Goal: Communication & Community: Participate in discussion

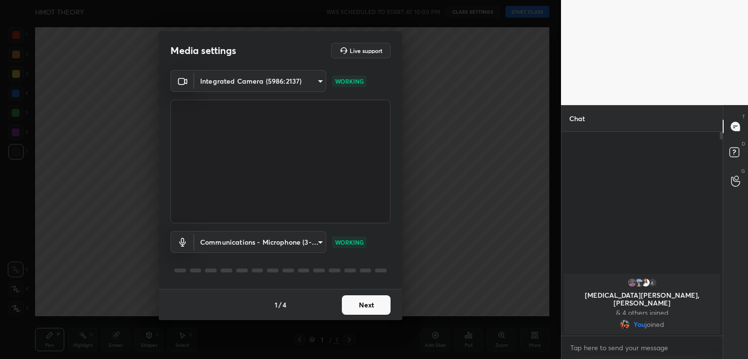
click at [362, 304] on button "Next" at bounding box center [366, 305] width 49 height 19
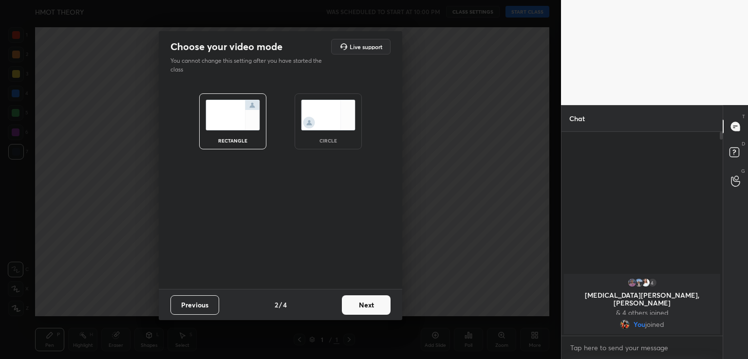
click at [338, 141] on div "circle" at bounding box center [328, 140] width 39 height 5
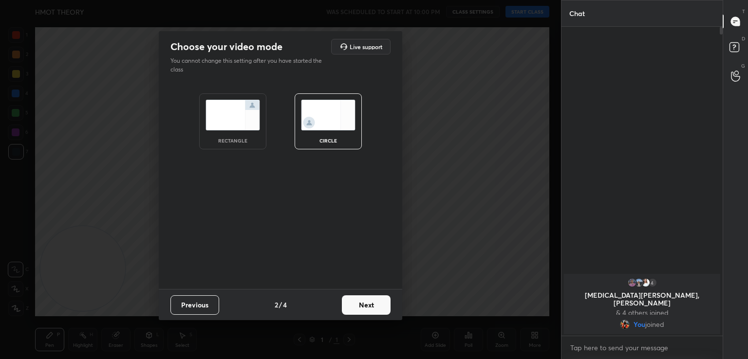
scroll to position [226, 158]
click at [358, 296] on button "Next" at bounding box center [366, 305] width 49 height 19
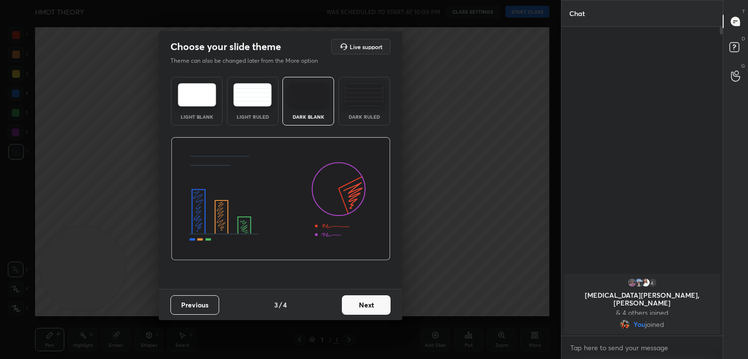
click at [362, 304] on button "Next" at bounding box center [366, 305] width 49 height 19
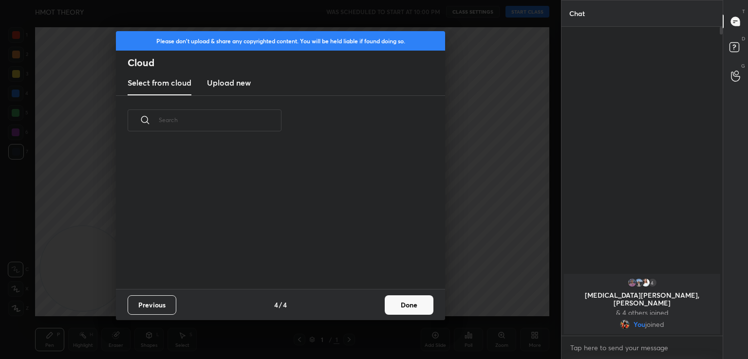
click at [401, 311] on button "Done" at bounding box center [409, 305] width 49 height 19
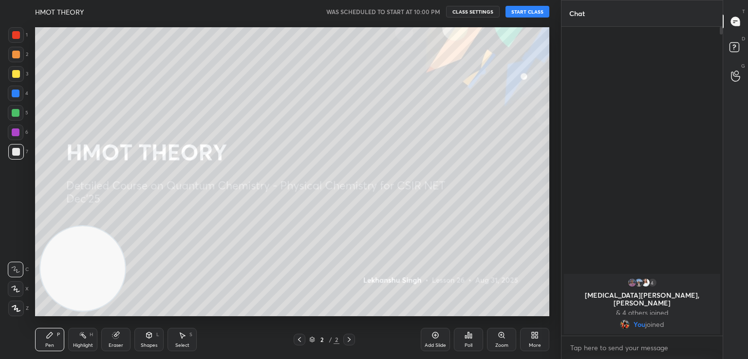
click at [522, 10] on button "START CLASS" at bounding box center [528, 12] width 44 height 12
click at [429, 10] on span "mute" at bounding box center [432, 11] width 14 height 7
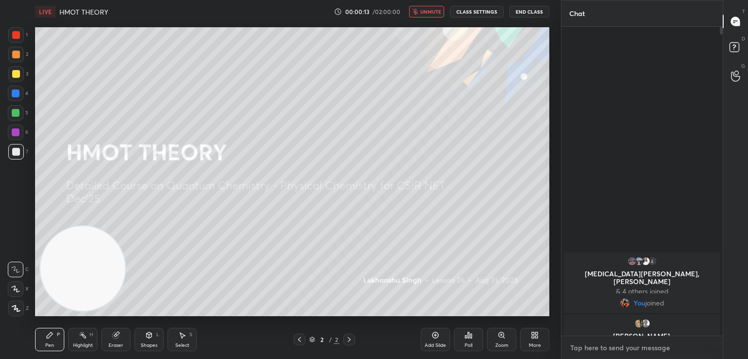
type textarea "x"
click at [627, 351] on textarea at bounding box center [642, 348] width 146 height 16
type textarea "W"
type textarea "x"
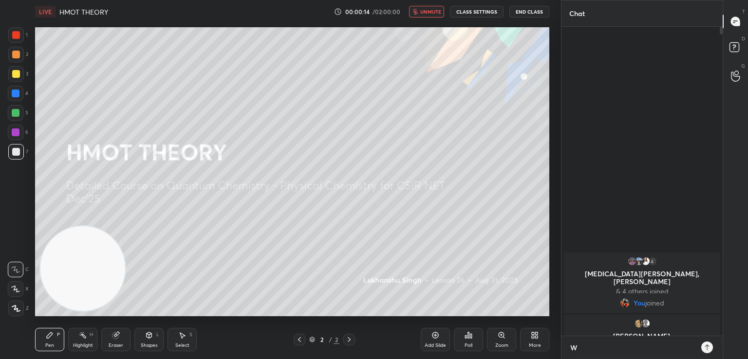
type textarea "WI"
type textarea "x"
type textarea "[PERSON_NAME]"
type textarea "x"
type textarea "WILL"
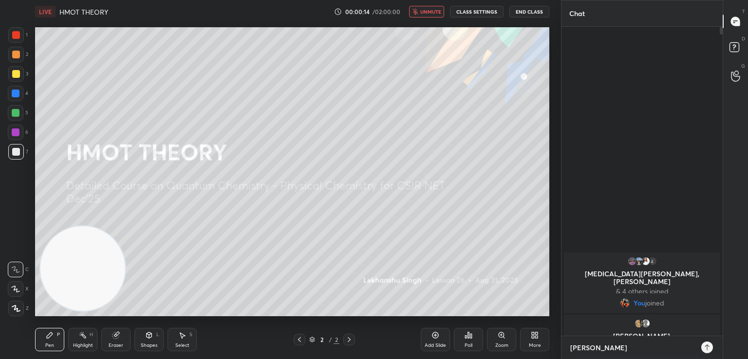
type textarea "x"
type textarea "WILL"
type textarea "x"
type textarea "WILL R"
type textarea "x"
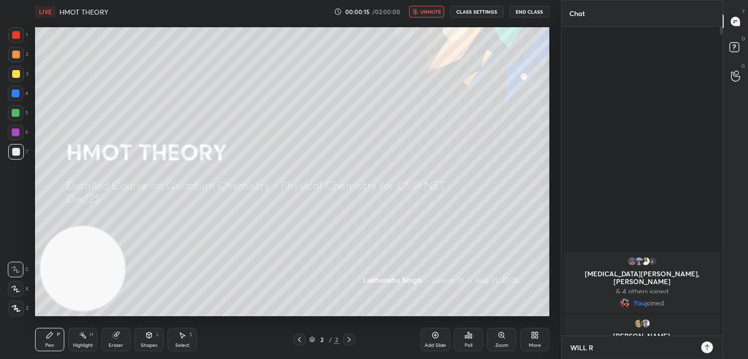
type textarea "WILL RE"
type textarea "x"
type textarea "WILL RES"
type textarea "x"
type textarea "WILL RESU"
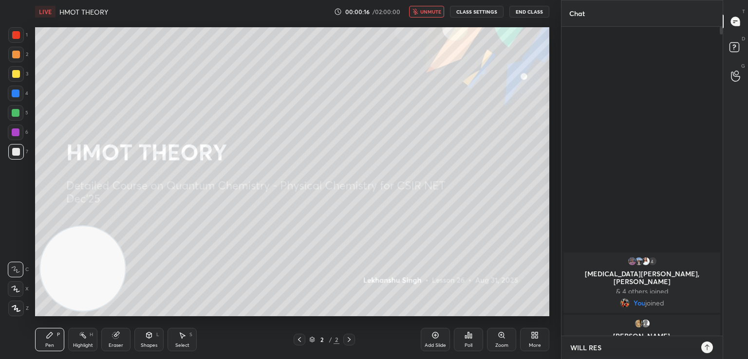
type textarea "x"
type textarea "WILL RESUM"
type textarea "x"
type textarea "WILL RESUME"
type textarea "x"
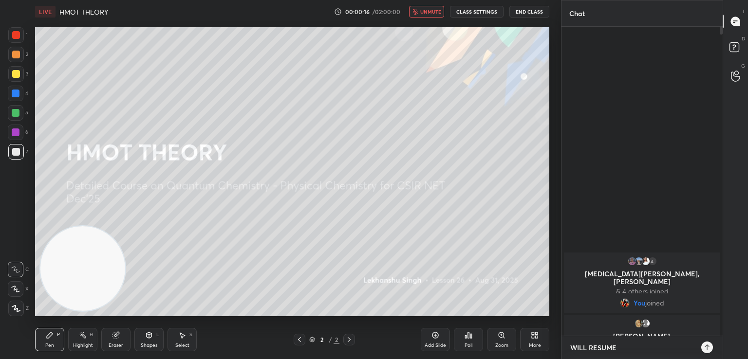
type textarea "WILL RESUME"
type textarea "x"
type textarea "WILL RESUME I"
type textarea "x"
type textarea "WILL RESUME IN"
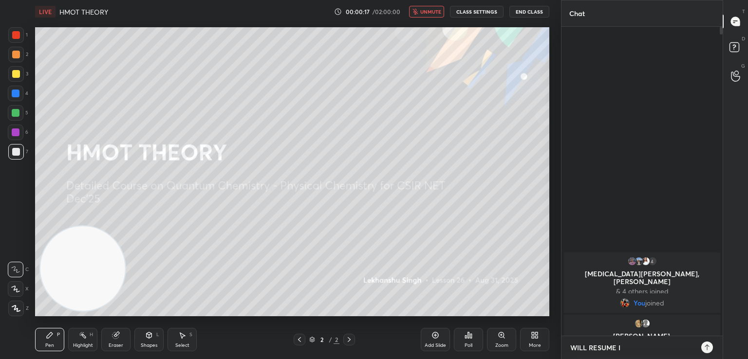
type textarea "x"
type textarea "WILL RESUME IN"
type textarea "x"
type textarea "WILL RESUME IN 5"
type textarea "x"
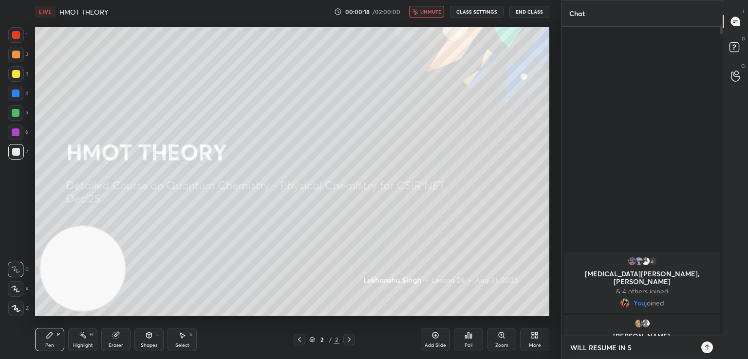
type textarea "WILL RESUME IN 5"
type textarea "x"
type textarea "WILL RESUME IN 5 M"
type textarea "x"
type textarea "WILL RESUME IN 5 MI"
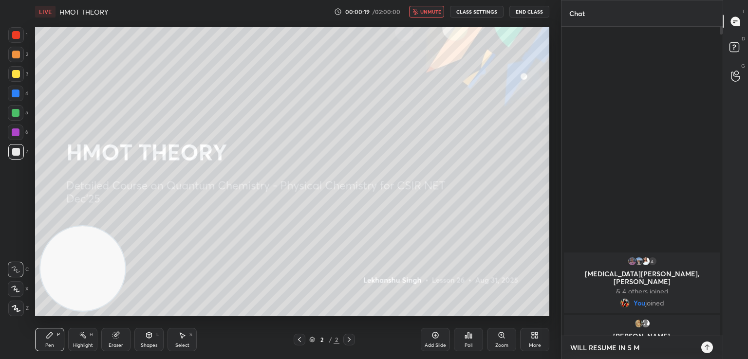
type textarea "x"
type textarea "WILL RESUME IN 5 MIN"
type textarea "x"
type textarea "WILL RESUME IN 5 MINS"
type textarea "x"
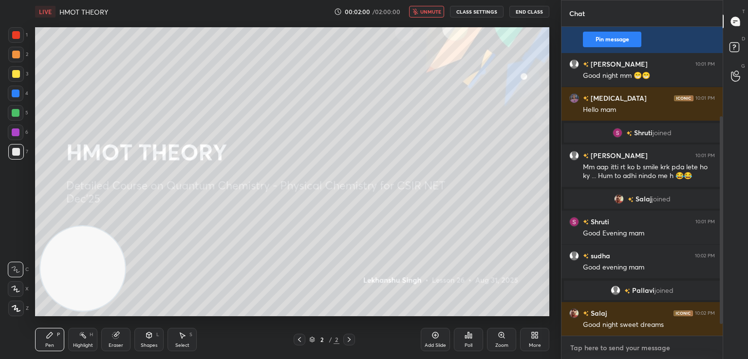
scroll to position [160, 0]
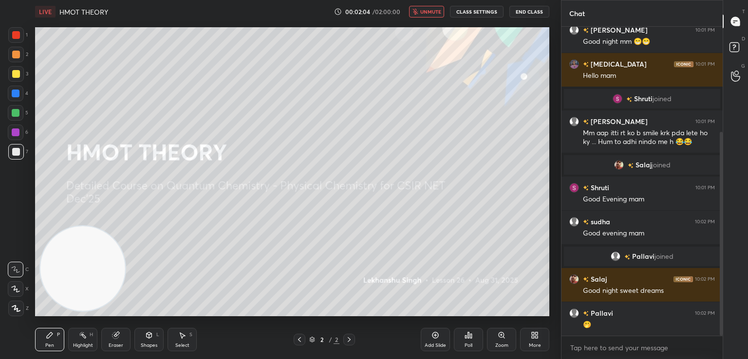
type textarea "x"
click at [427, 16] on button "unmute" at bounding box center [426, 12] width 35 height 12
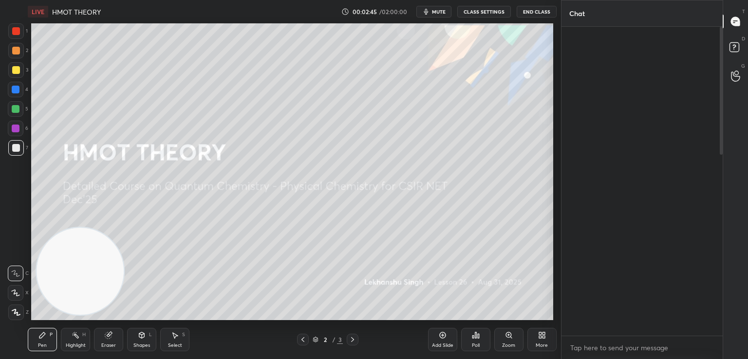
scroll to position [48411, 48186]
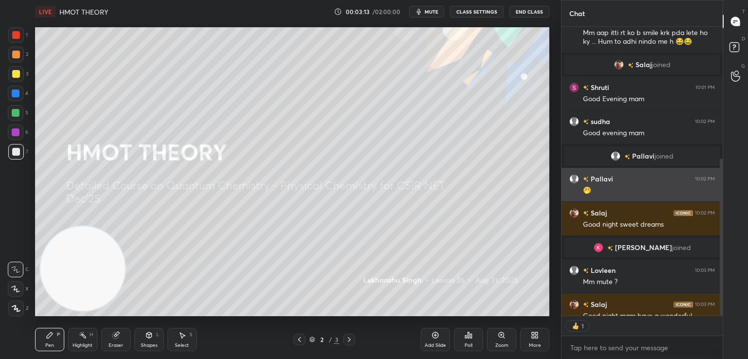
scroll to position [3, 3]
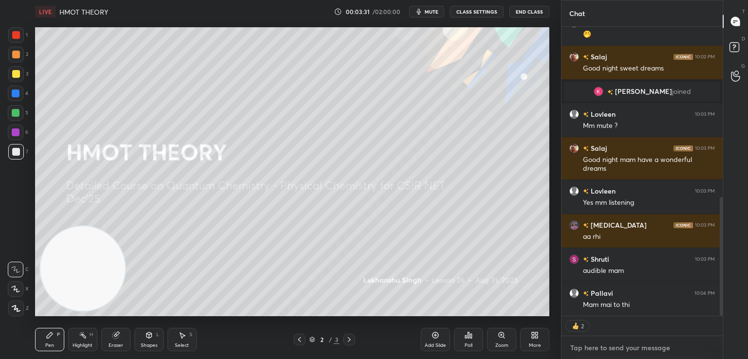
click at [625, 344] on textarea at bounding box center [642, 348] width 146 height 16
type textarea "x"
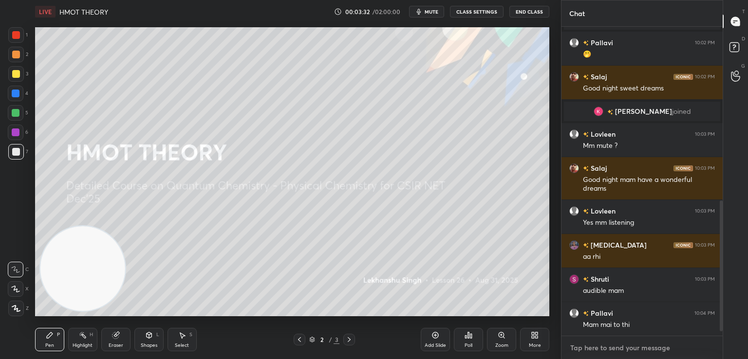
paste textarea "https://www.youtube.com/live/8Zg_20R9KVs?si=YSXC_-E8Smb7lfQX"
type textarea "https://www.youtube.com/live/8Zg_20R9KVs?si=YSXC_-E8Smb7lfQX"
type textarea "x"
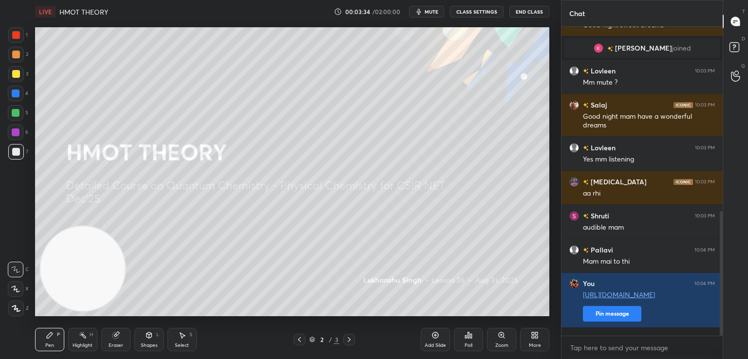
drag, startPoint x: 626, startPoint y: 324, endPoint x: 593, endPoint y: 357, distance: 46.8
click at [624, 322] on button "Pin message" at bounding box center [612, 314] width 58 height 16
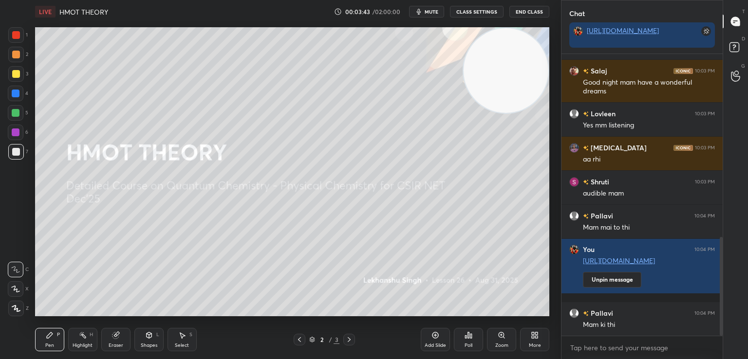
drag, startPoint x: 70, startPoint y: 275, endPoint x: 551, endPoint y: 59, distance: 527.4
click at [551, 59] on div "Setting up your live class Poll for secs No correct answer Start poll" at bounding box center [292, 171] width 522 height 297
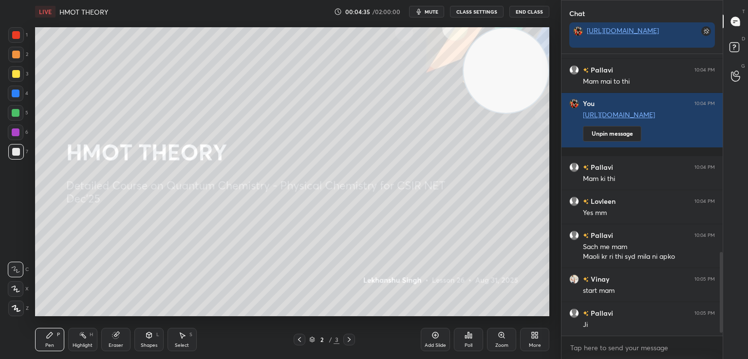
scroll to position [701, 0]
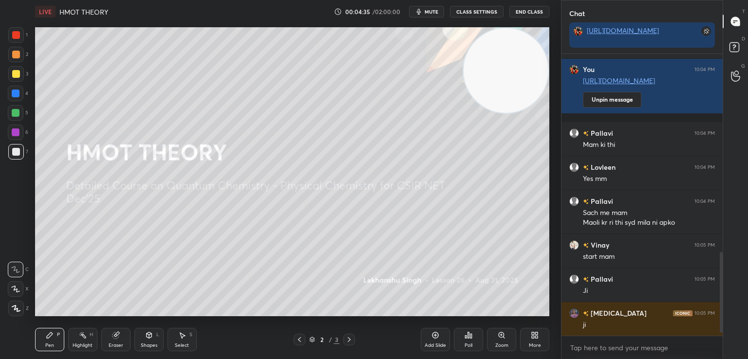
click at [473, 334] on div "Poll" at bounding box center [468, 339] width 29 height 23
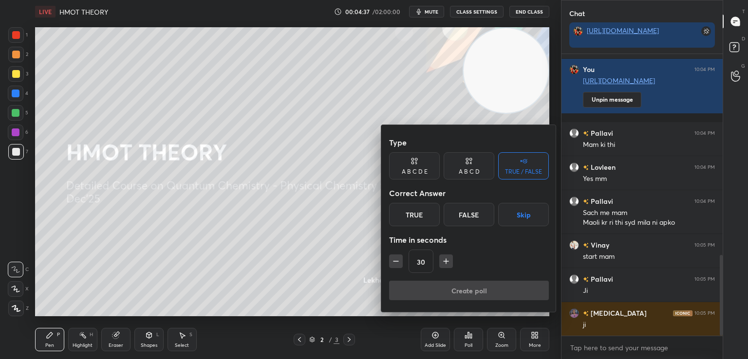
click at [416, 209] on div "True" at bounding box center [414, 214] width 51 height 23
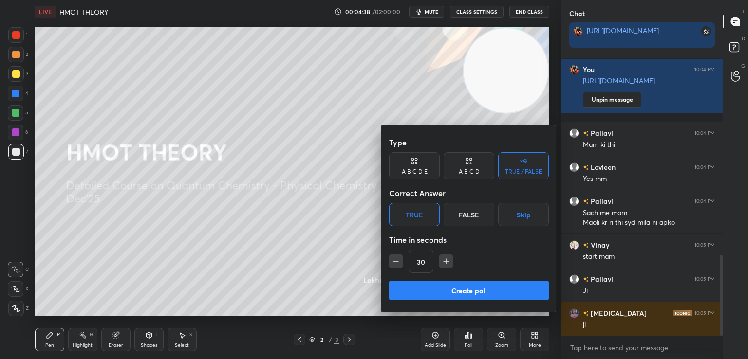
click at [492, 294] on button "Create poll" at bounding box center [469, 290] width 160 height 19
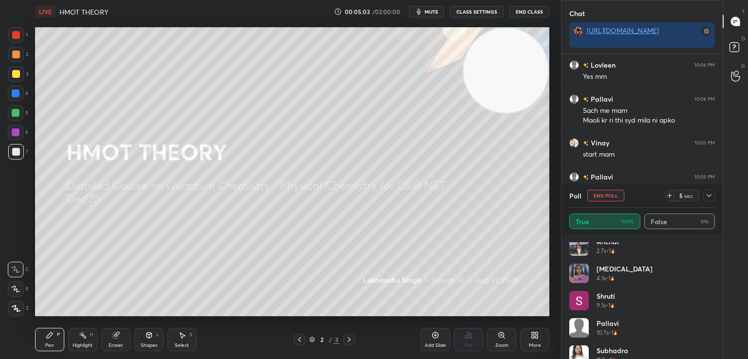
scroll to position [129, 0]
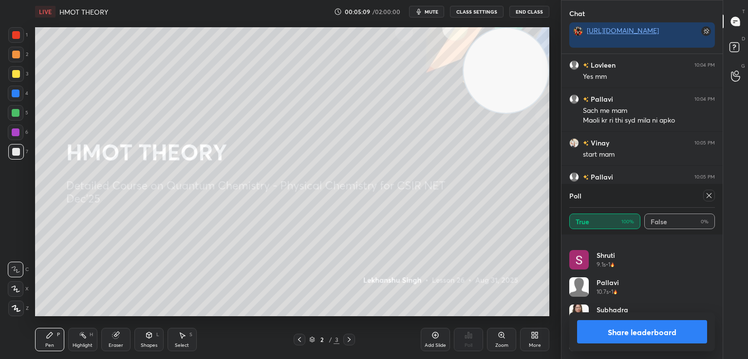
click at [710, 199] on icon at bounding box center [709, 196] width 8 height 8
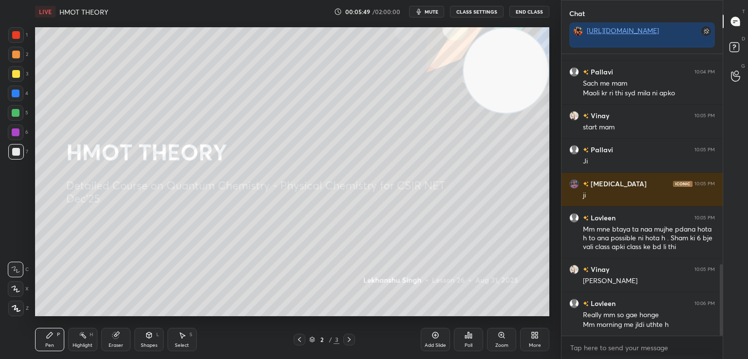
scroll to position [865, 0]
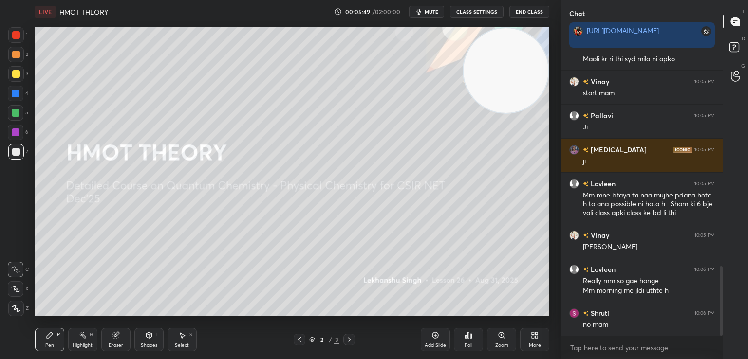
click at [16, 309] on icon at bounding box center [16, 308] width 9 height 7
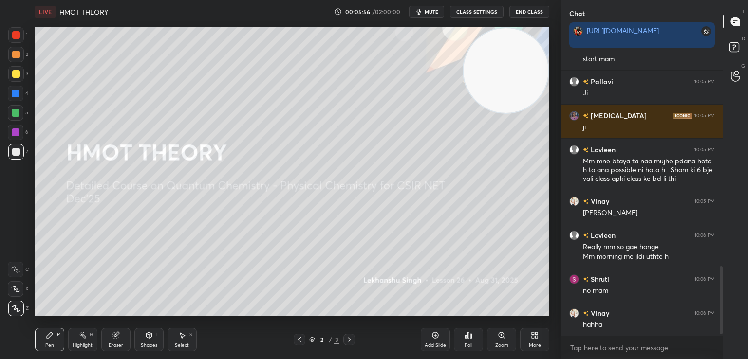
click at [17, 73] on div at bounding box center [16, 74] width 8 height 8
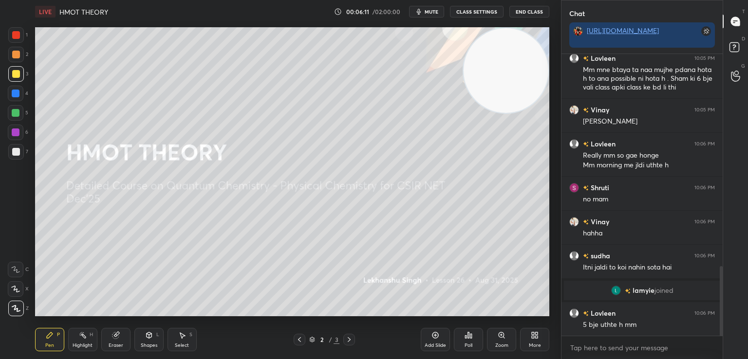
scroll to position [862, 0]
click at [350, 338] on icon at bounding box center [349, 340] width 8 height 8
click at [532, 337] on icon at bounding box center [533, 337] width 2 height 2
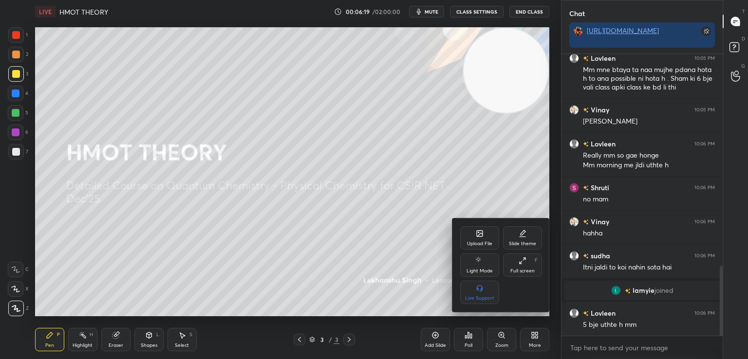
click at [484, 229] on div "Upload File" at bounding box center [479, 237] width 39 height 23
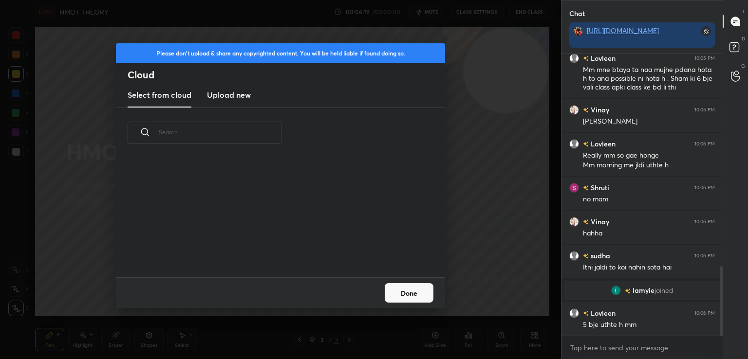
scroll to position [120, 313]
click at [226, 94] on h3 "Upload new" at bounding box center [229, 95] width 44 height 12
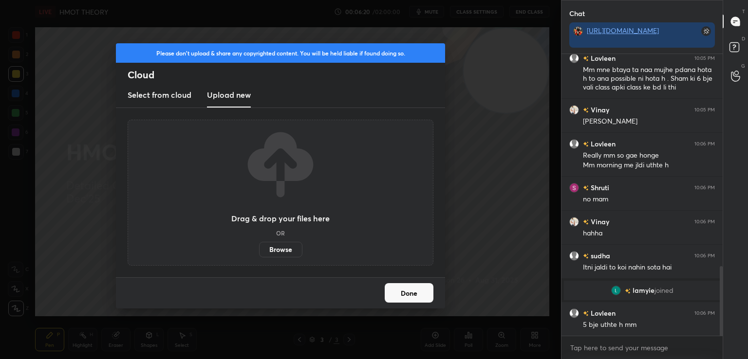
click at [279, 257] on label "Browse" at bounding box center [280, 250] width 43 height 16
click at [259, 257] on input "Browse" at bounding box center [259, 250] width 0 height 16
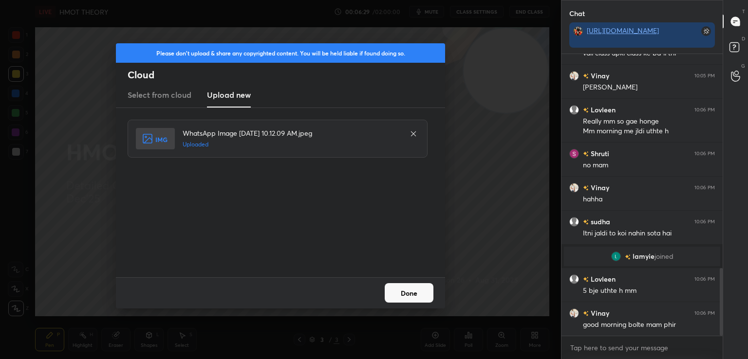
click at [401, 297] on button "Done" at bounding box center [409, 292] width 49 height 19
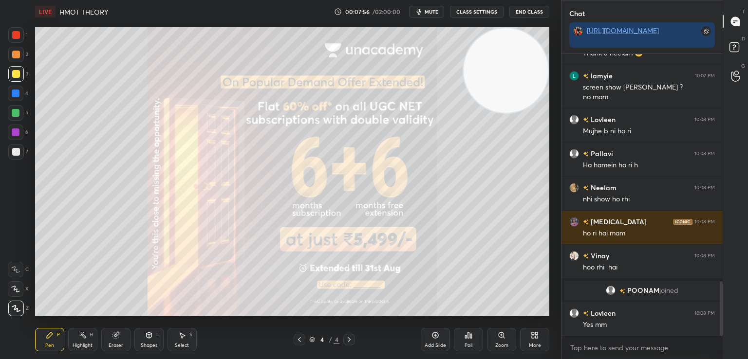
scroll to position [1173, 0]
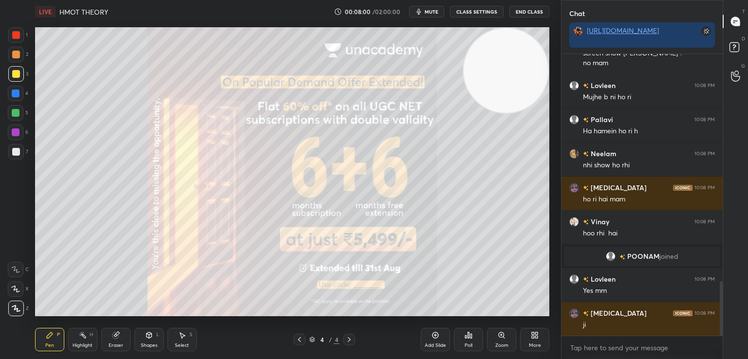
click at [350, 338] on icon at bounding box center [349, 340] width 8 height 8
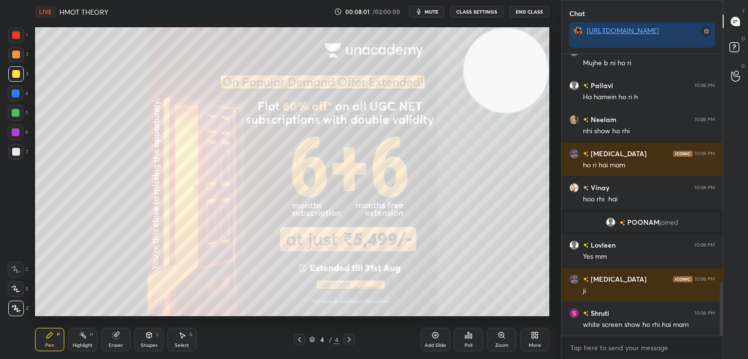
scroll to position [1241, 0]
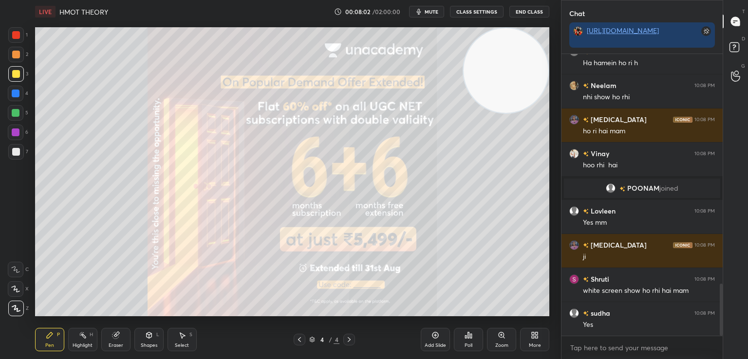
click at [434, 337] on icon at bounding box center [436, 336] width 8 height 8
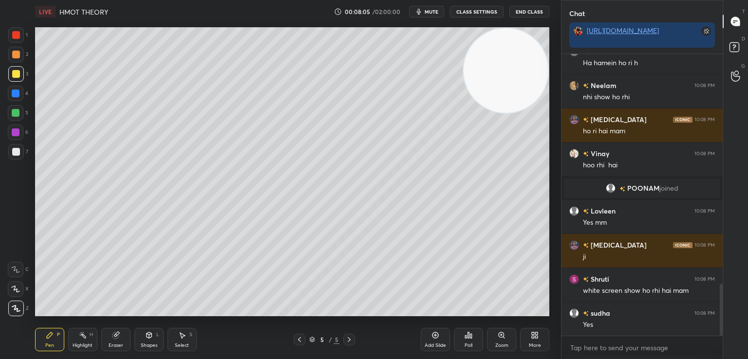
click at [15, 152] on div at bounding box center [16, 152] width 8 height 8
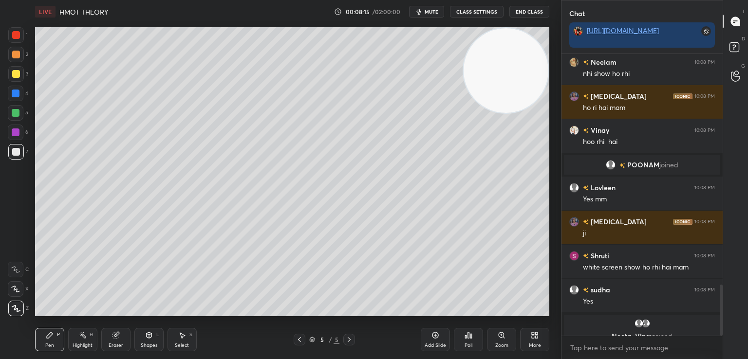
scroll to position [1276, 0]
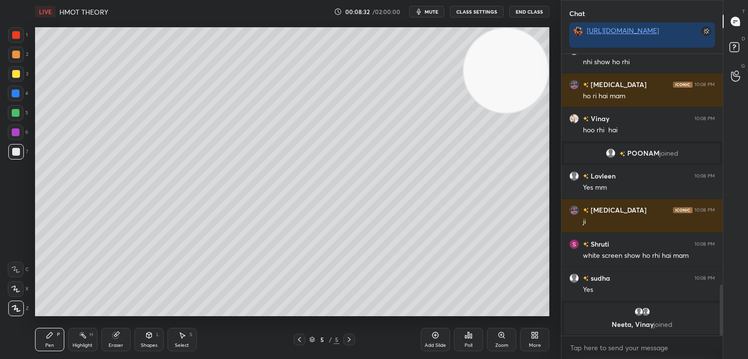
click at [112, 335] on icon at bounding box center [116, 336] width 8 height 8
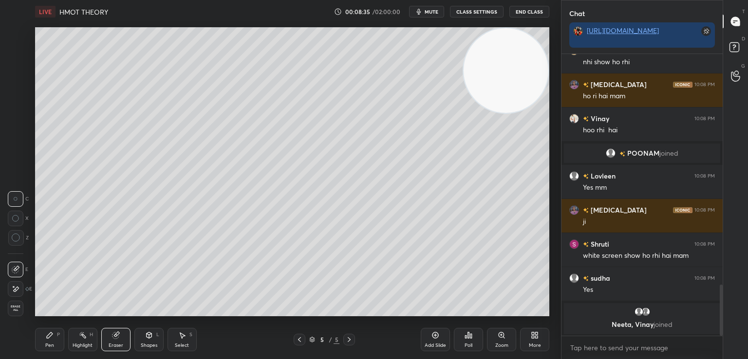
click at [18, 290] on icon at bounding box center [16, 289] width 8 height 8
click at [47, 336] on icon at bounding box center [50, 336] width 8 height 8
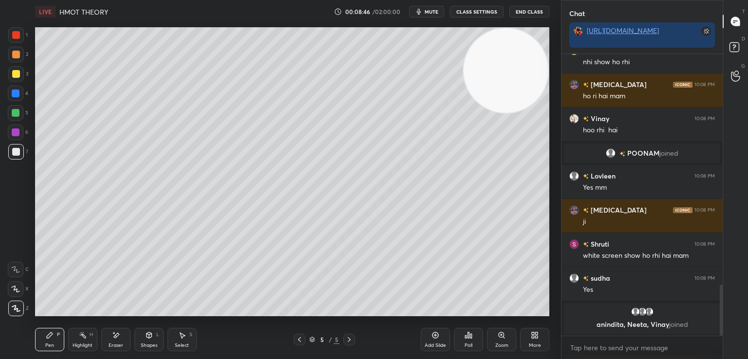
click at [114, 336] on icon at bounding box center [116, 336] width 8 height 8
click at [53, 333] on icon at bounding box center [50, 336] width 8 height 8
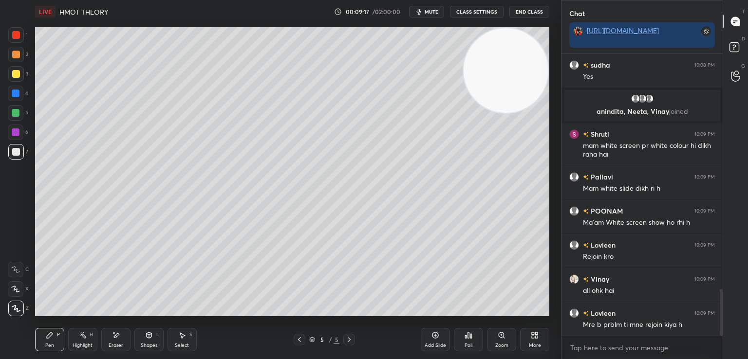
scroll to position [1448, 0]
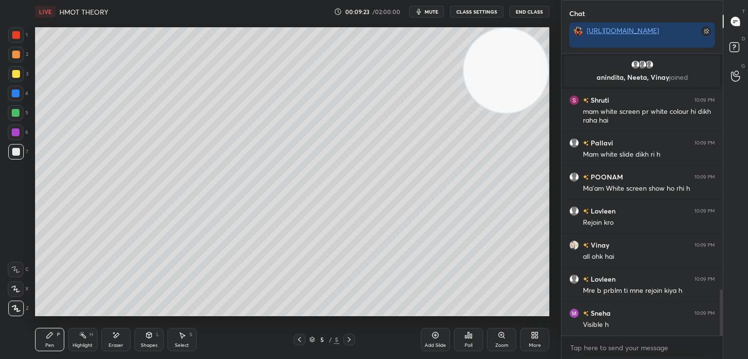
click at [467, 344] on div "Poll" at bounding box center [469, 345] width 8 height 5
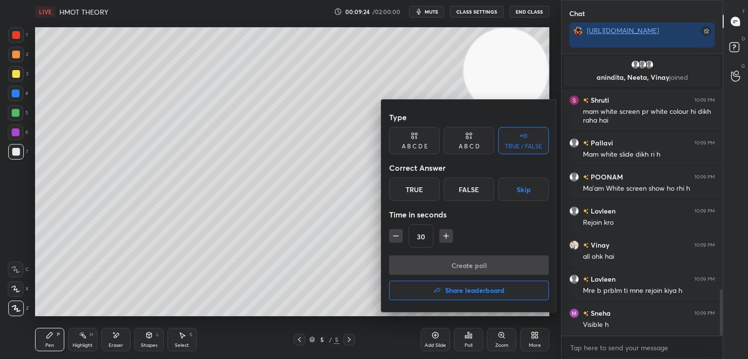
click at [418, 188] on div "True" at bounding box center [414, 189] width 51 height 23
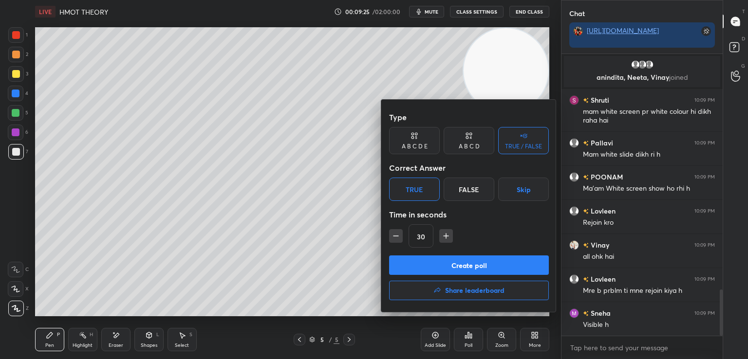
click at [449, 258] on button "Create poll" at bounding box center [469, 265] width 160 height 19
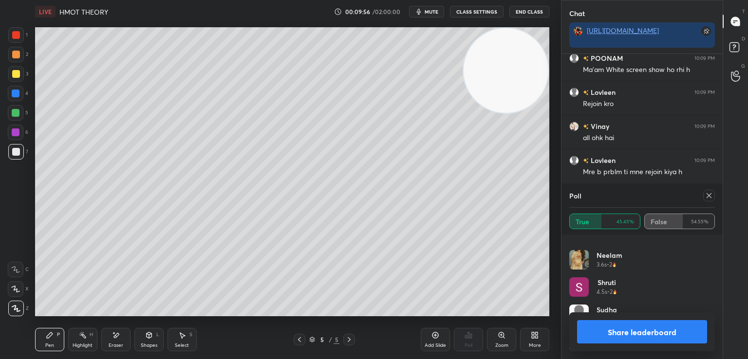
scroll to position [1601, 0]
click at [707, 197] on icon at bounding box center [709, 195] width 5 height 5
type textarea "x"
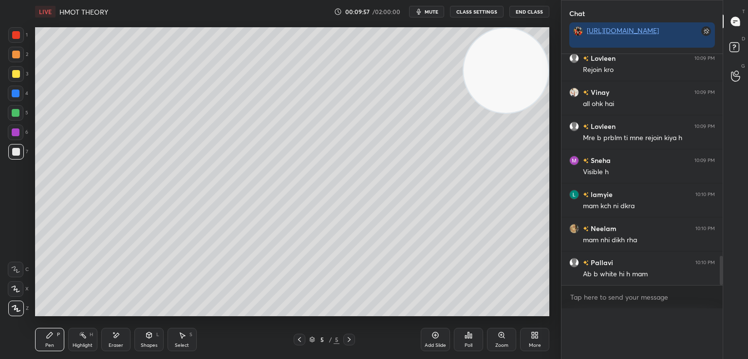
scroll to position [3, 3]
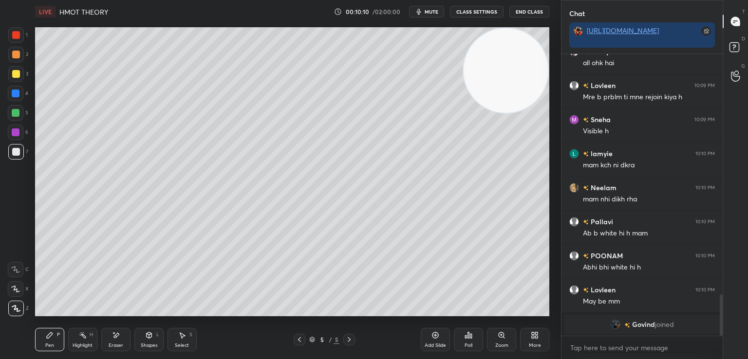
click at [527, 10] on button "End Class" at bounding box center [529, 12] width 40 height 12
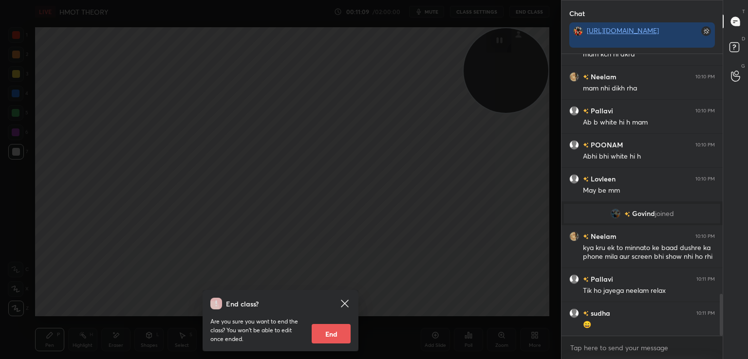
scroll to position [1653, 0]
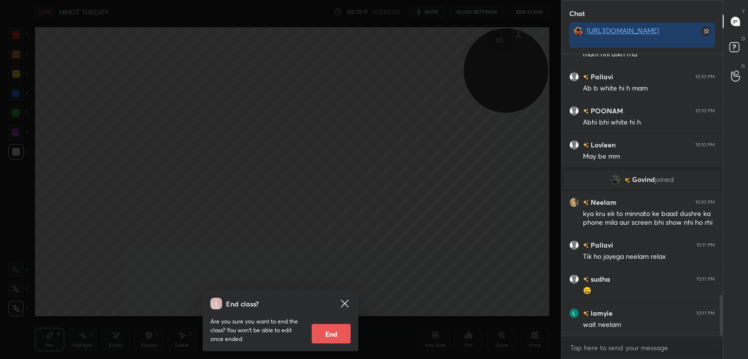
click at [341, 300] on icon at bounding box center [345, 304] width 12 height 12
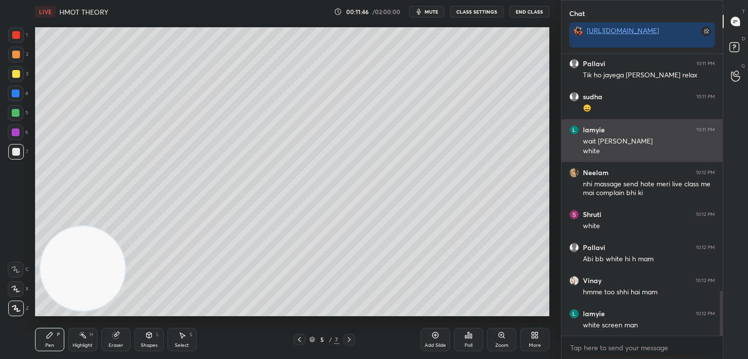
scroll to position [1500, 0]
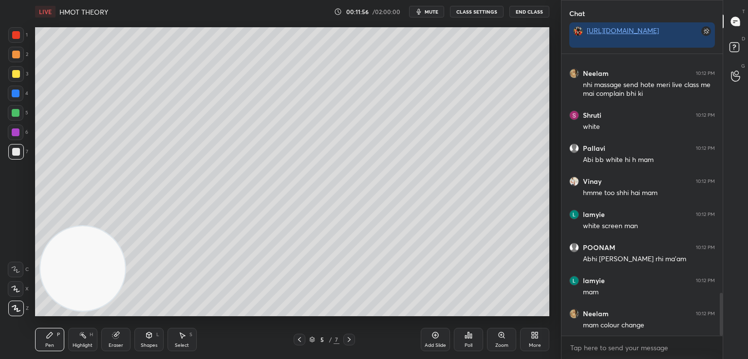
click at [12, 32] on div at bounding box center [16, 35] width 16 height 16
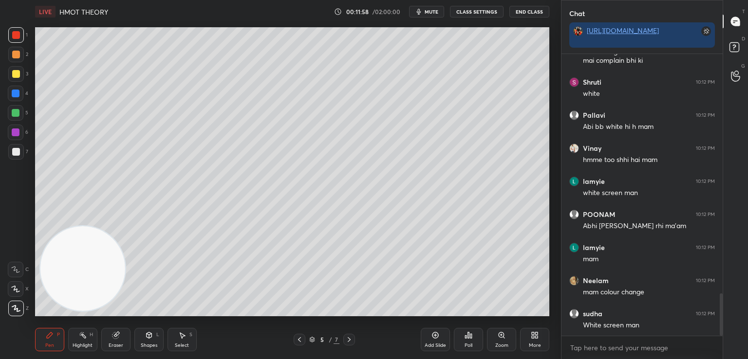
click at [349, 339] on icon at bounding box center [349, 340] width 8 height 8
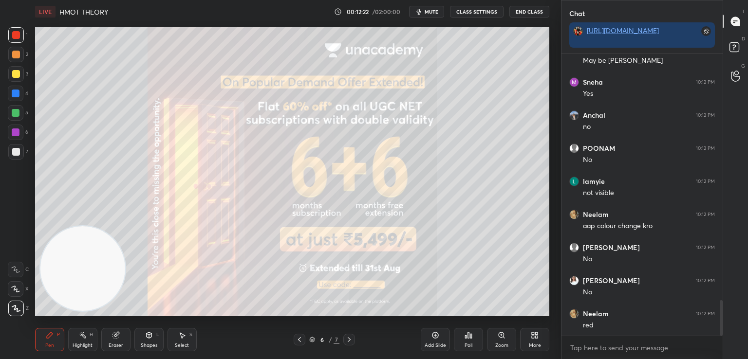
click at [299, 338] on icon at bounding box center [300, 340] width 8 height 8
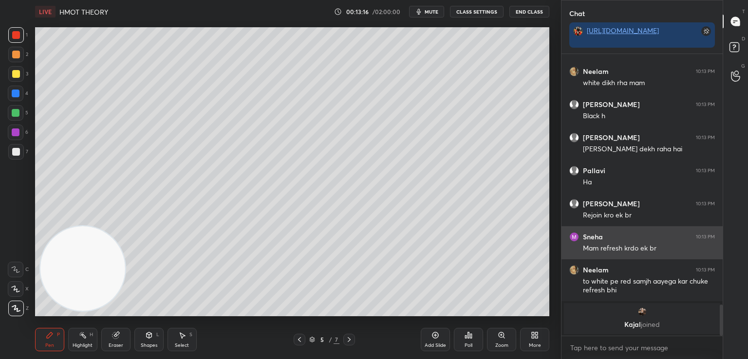
scroll to position [1779, 0]
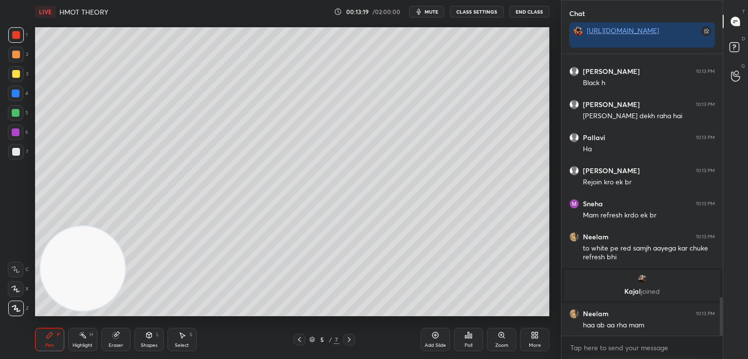
click at [350, 338] on icon at bounding box center [349, 340] width 8 height 8
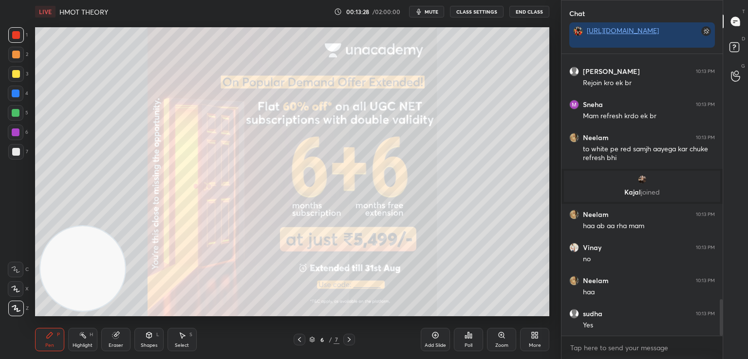
scroll to position [1911, 0]
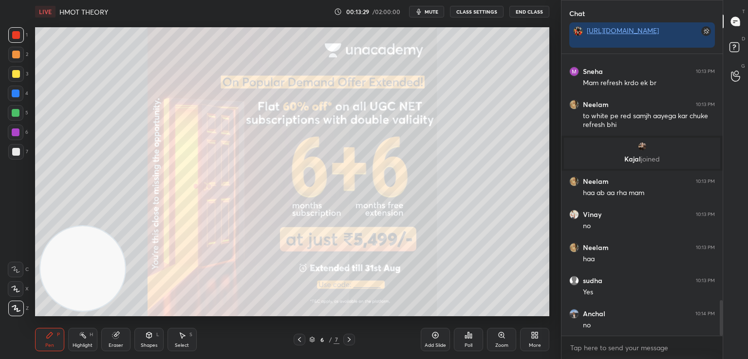
click at [300, 338] on icon at bounding box center [300, 340] width 8 height 8
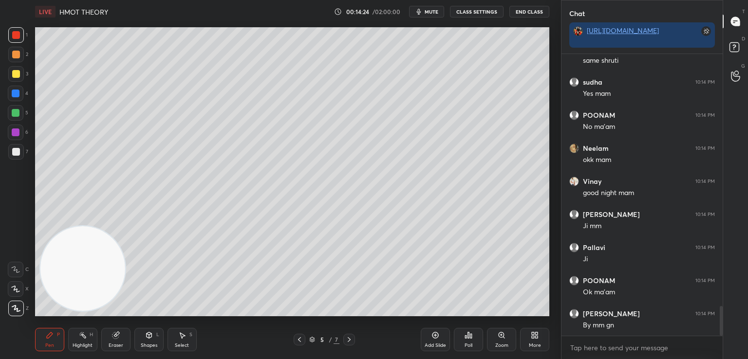
scroll to position [2450, 0]
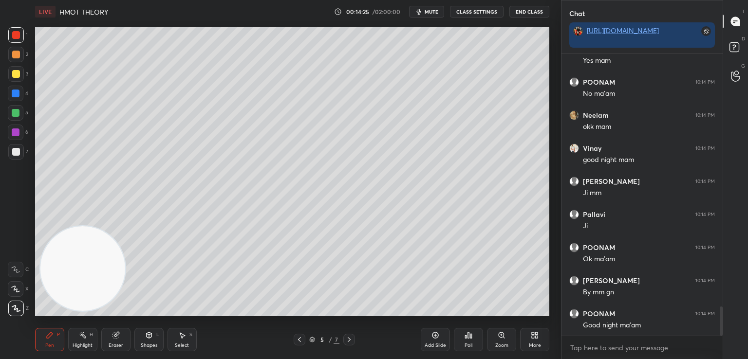
click at [524, 9] on button "End Class" at bounding box center [529, 12] width 40 height 12
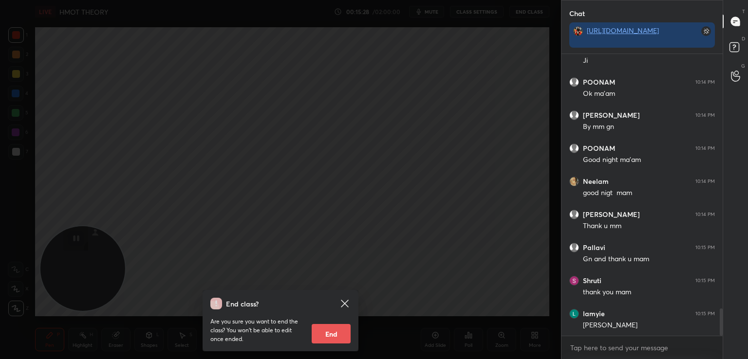
scroll to position [2651, 0]
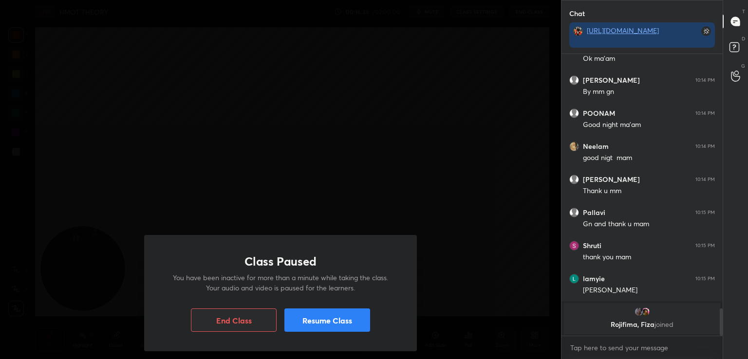
click at [310, 317] on button "Resume Class" at bounding box center [327, 320] width 86 height 23
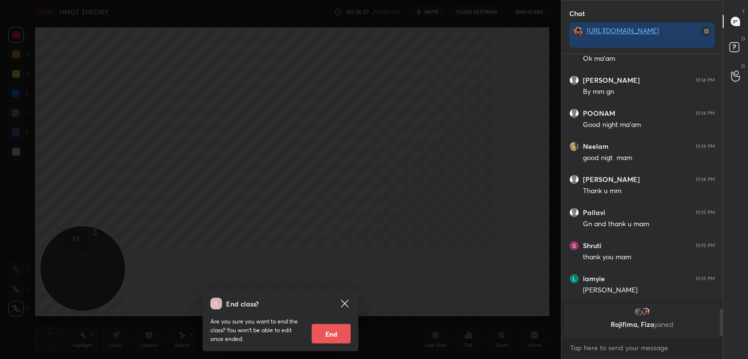
click at [342, 302] on icon at bounding box center [344, 303] width 7 height 7
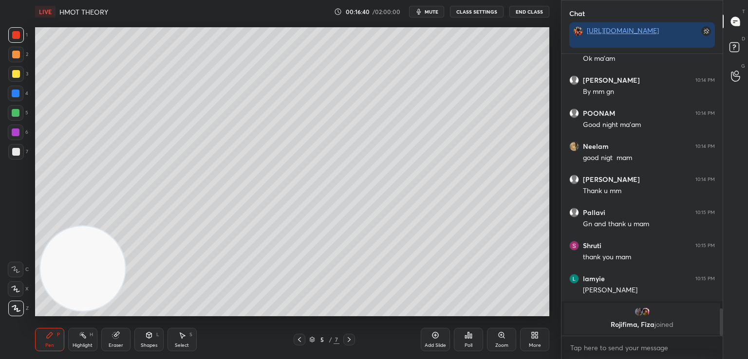
click at [528, 10] on button "End Class" at bounding box center [529, 12] width 40 height 12
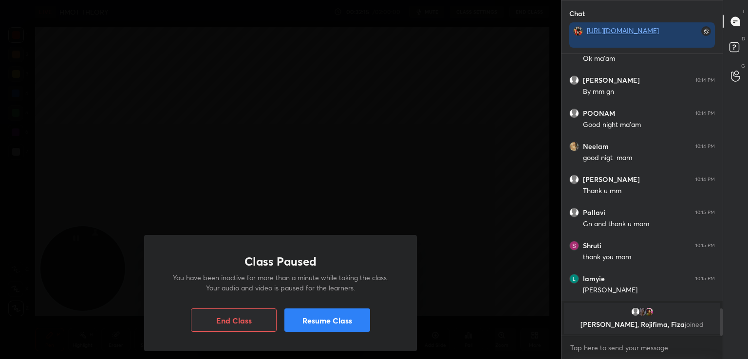
scroll to position [2659, 0]
